Goal: Task Accomplishment & Management: Manage account settings

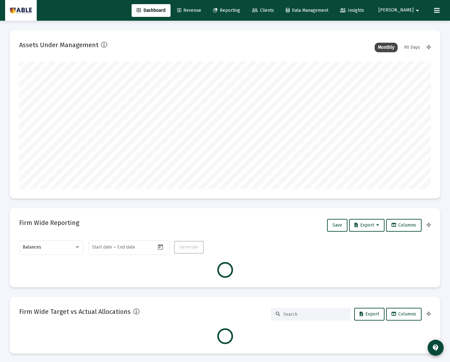
scroll to position [128, 411]
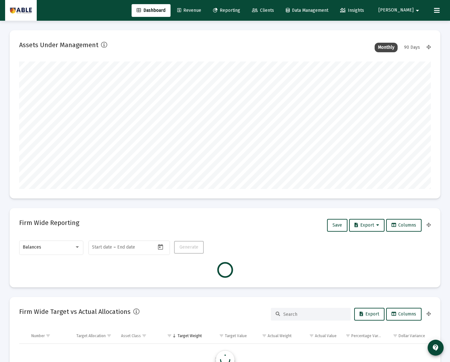
type input "[DATE]"
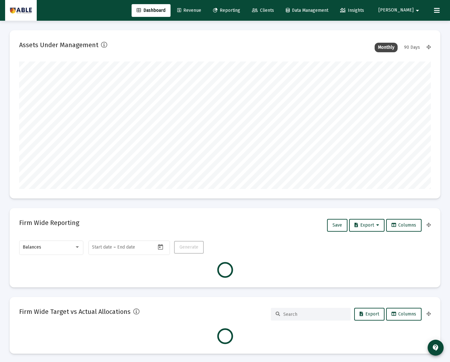
scroll to position [128, 411]
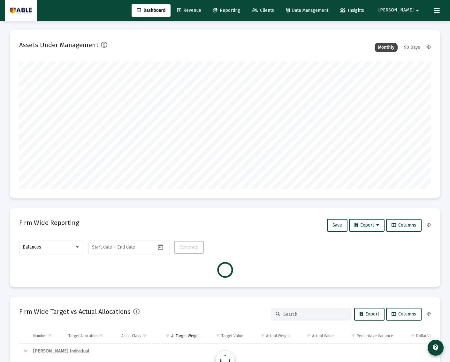
type input "[DATE]"
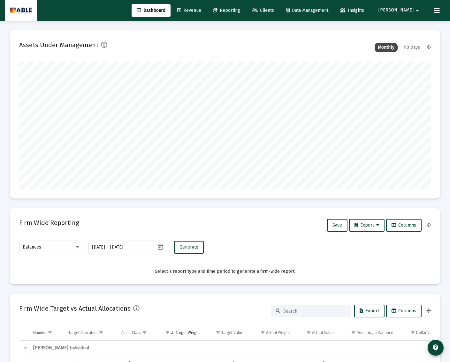
scroll to position [128, 191]
click at [274, 11] on span "Clients" at bounding box center [263, 10] width 22 height 5
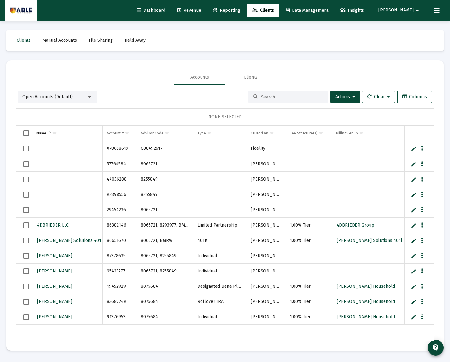
click at [283, 97] on input at bounding box center [292, 96] width 63 height 5
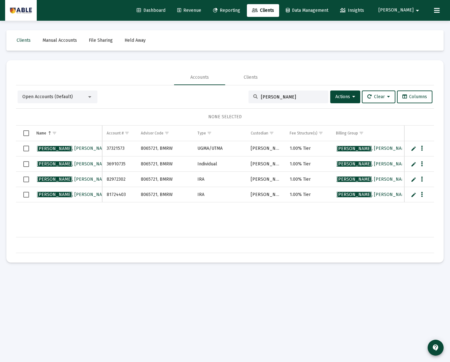
type input "wegh"
click at [25, 133] on span "Select all" at bounding box center [26, 133] width 6 height 6
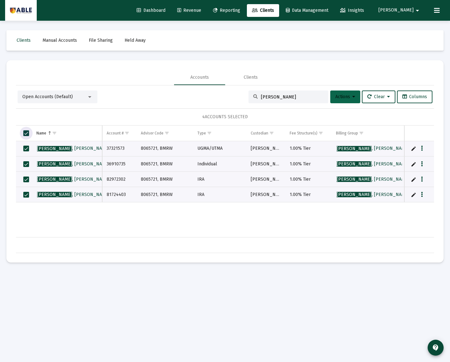
click at [341, 97] on span "Actions" at bounding box center [345, 96] width 20 height 5
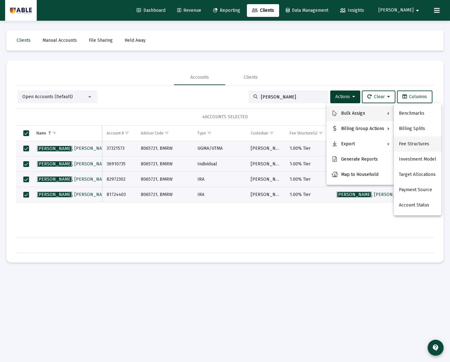
click at [413, 145] on button "Fee Structures" at bounding box center [417, 144] width 48 height 15
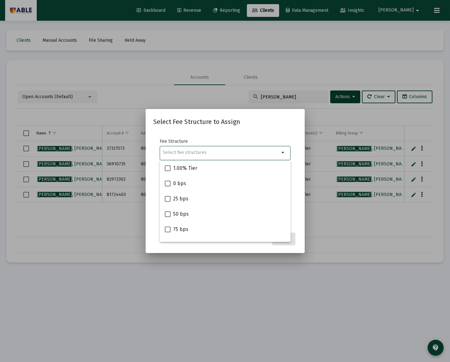
scroll to position [56, 0]
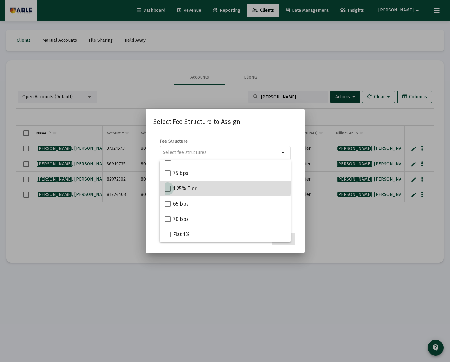
click at [190, 186] on span "1.25% Tier" at bounding box center [185, 189] width 24 height 8
click at [167, 192] on input "1.25% Tier" at bounding box center [167, 192] width 0 height 0
checkbox input "true"
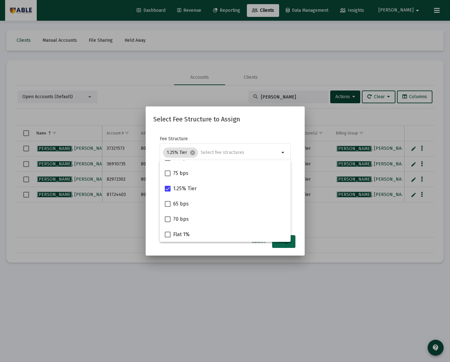
click at [286, 245] on button "Assign" at bounding box center [283, 241] width 23 height 13
